Goal: Answer question/provide support: Share knowledge or assist other users

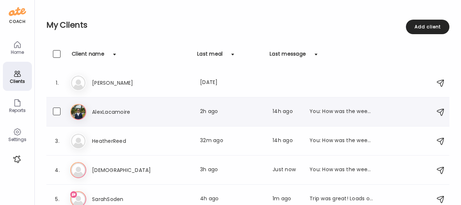
scroll to position [7, 0]
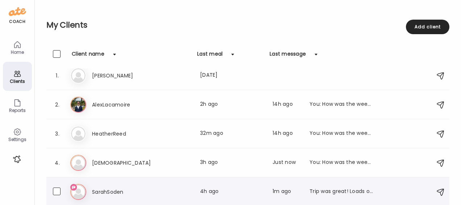
click at [117, 186] on div "Sa SarahSoden Last meal: 4h ago Last message: 1m ago Trip was great! Loads of h…" at bounding box center [249, 192] width 358 height 16
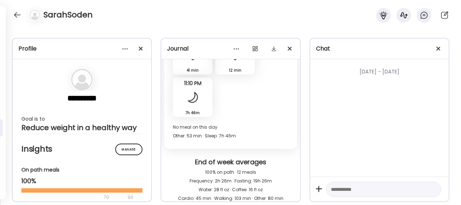
scroll to position [5002, 0]
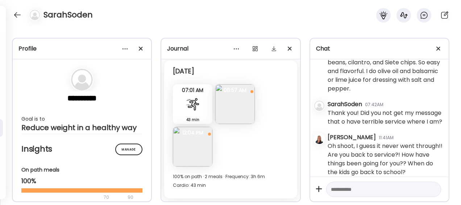
click at [197, 140] on img at bounding box center [193, 147] width 40 height 40
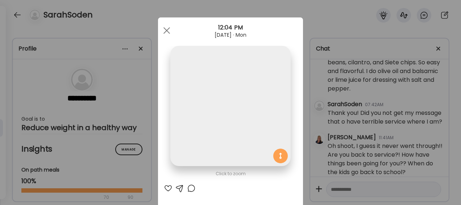
scroll to position [24786, 0]
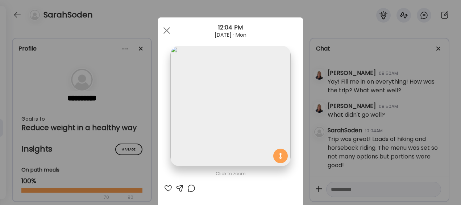
click at [164, 186] on div at bounding box center [168, 188] width 9 height 9
click at [164, 30] on span at bounding box center [167, 30] width 7 height 7
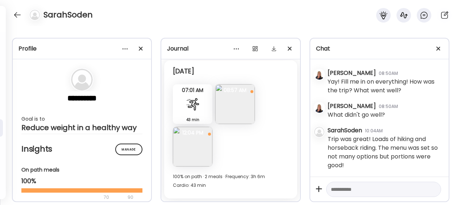
click at [358, 191] on textarea at bounding box center [377, 189] width 92 height 9
click at [359, 190] on textarea at bounding box center [377, 189] width 92 height 9
type textarea "**********"
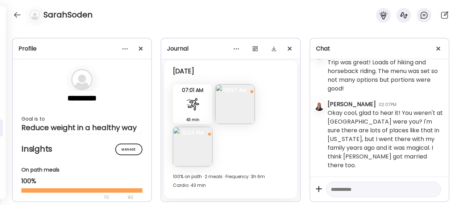
scroll to position [24854, 0]
click at [365, 192] on textarea at bounding box center [377, 189] width 92 height 9
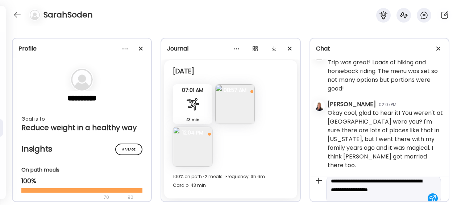
scroll to position [17, 0]
type textarea "**********"
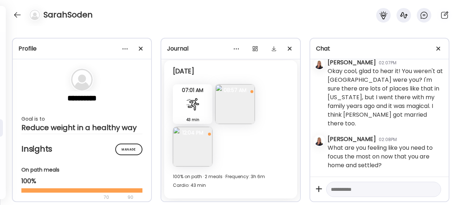
scroll to position [24896, 0]
click at [17, 17] on div at bounding box center [18, 15] width 12 height 12
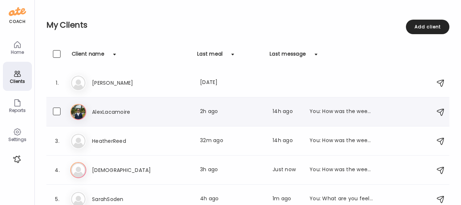
scroll to position [7, 0]
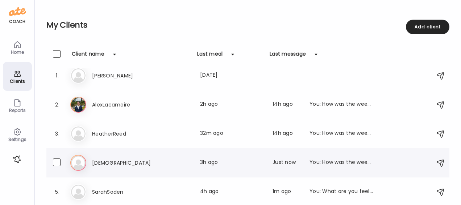
click at [134, 159] on h3 "[DEMOGRAPHIC_DATA]" at bounding box center [124, 162] width 64 height 9
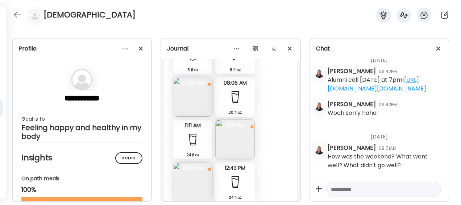
scroll to position [7981, 0]
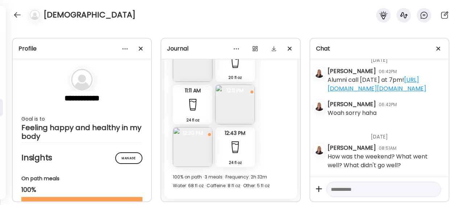
click at [197, 153] on img at bounding box center [193, 147] width 40 height 40
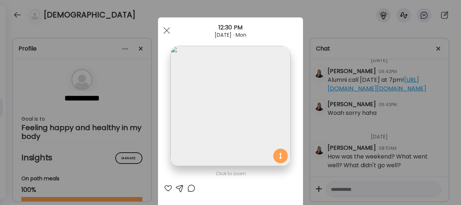
click at [179, 187] on div at bounding box center [180, 188] width 9 height 9
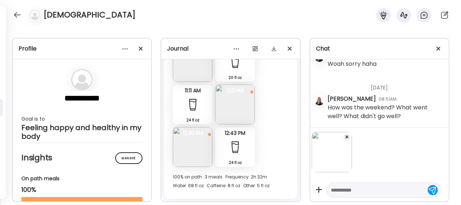
click at [361, 193] on textarea at bounding box center [377, 189] width 92 height 9
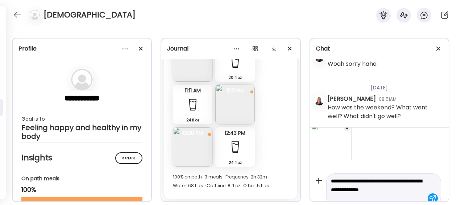
scroll to position [18, 0]
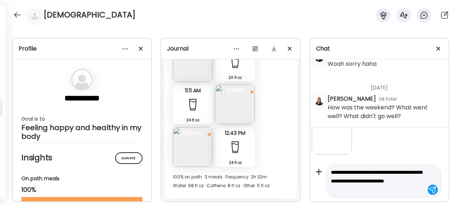
type textarea "**********"
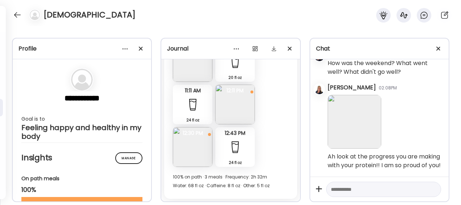
scroll to position [35664, 0]
click at [236, 117] on img at bounding box center [235, 105] width 40 height 40
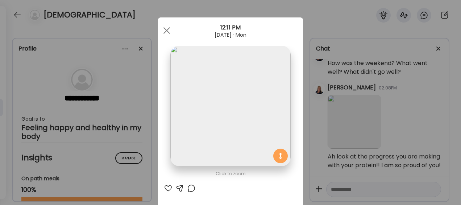
click at [165, 189] on div at bounding box center [168, 188] width 9 height 9
click at [164, 31] on span at bounding box center [167, 30] width 7 height 7
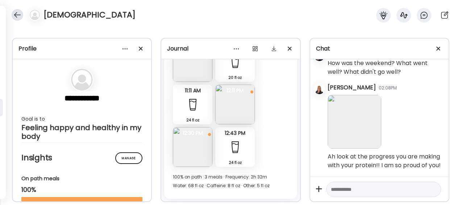
click at [19, 17] on div at bounding box center [18, 15] width 12 height 12
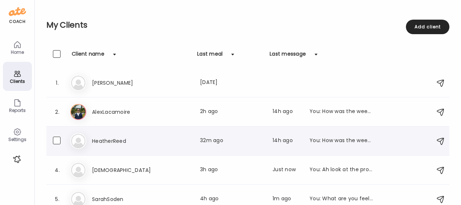
scroll to position [7, 0]
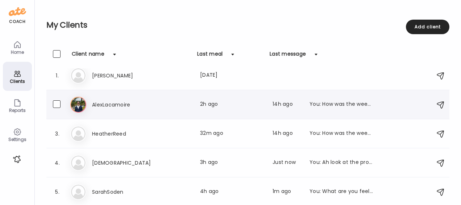
click at [113, 106] on h3 "AlexLacamoire" at bounding box center [124, 104] width 64 height 9
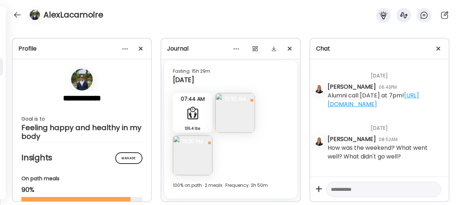
scroll to position [105399, 0]
click at [199, 156] on img at bounding box center [193, 155] width 40 height 40
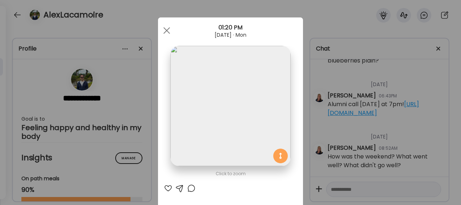
click at [165, 188] on div at bounding box center [168, 188] width 9 height 9
click at [317, 28] on div "Ate Coach Dashboard Wahoo! It’s official Take a moment to set up your Coach Pro…" at bounding box center [230, 102] width 461 height 205
